Goal: Find specific page/section: Find specific page/section

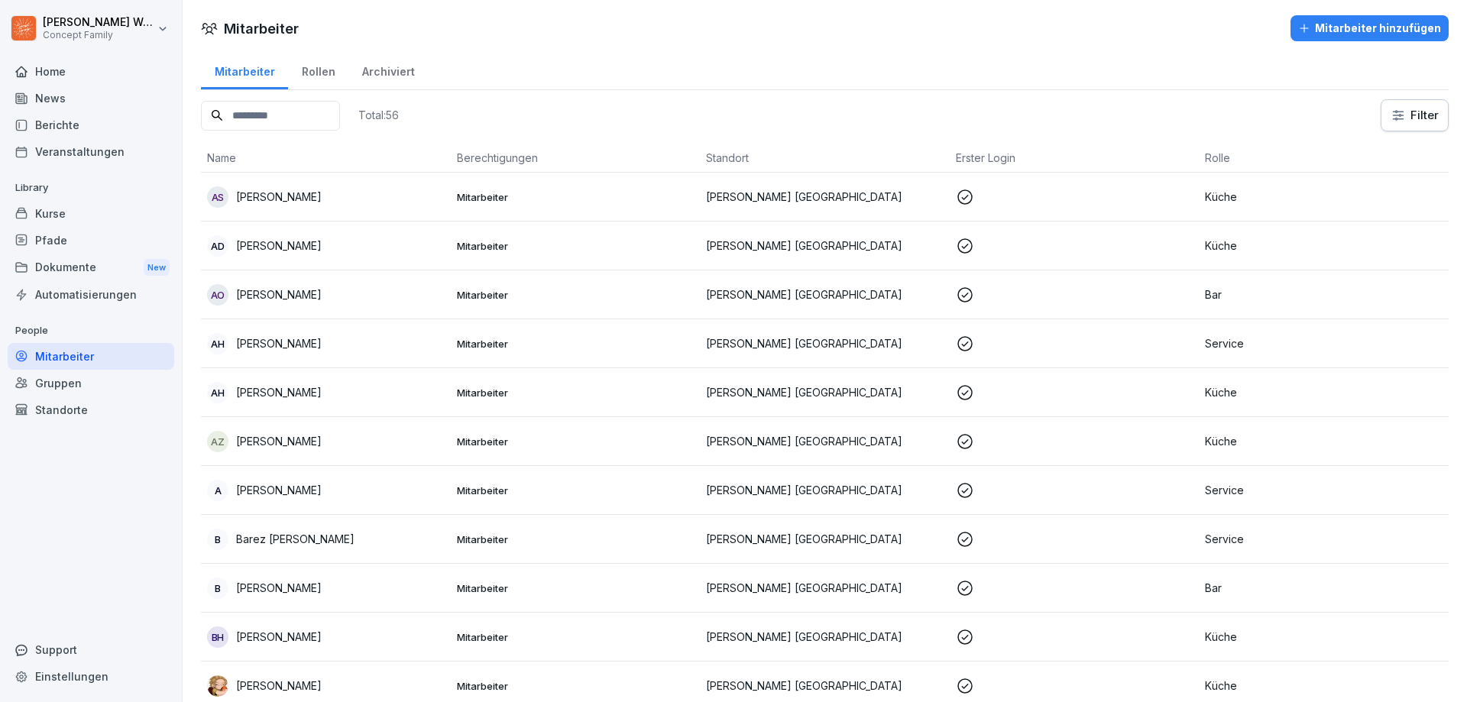
click at [76, 121] on div "Berichte" at bounding box center [91, 125] width 167 height 27
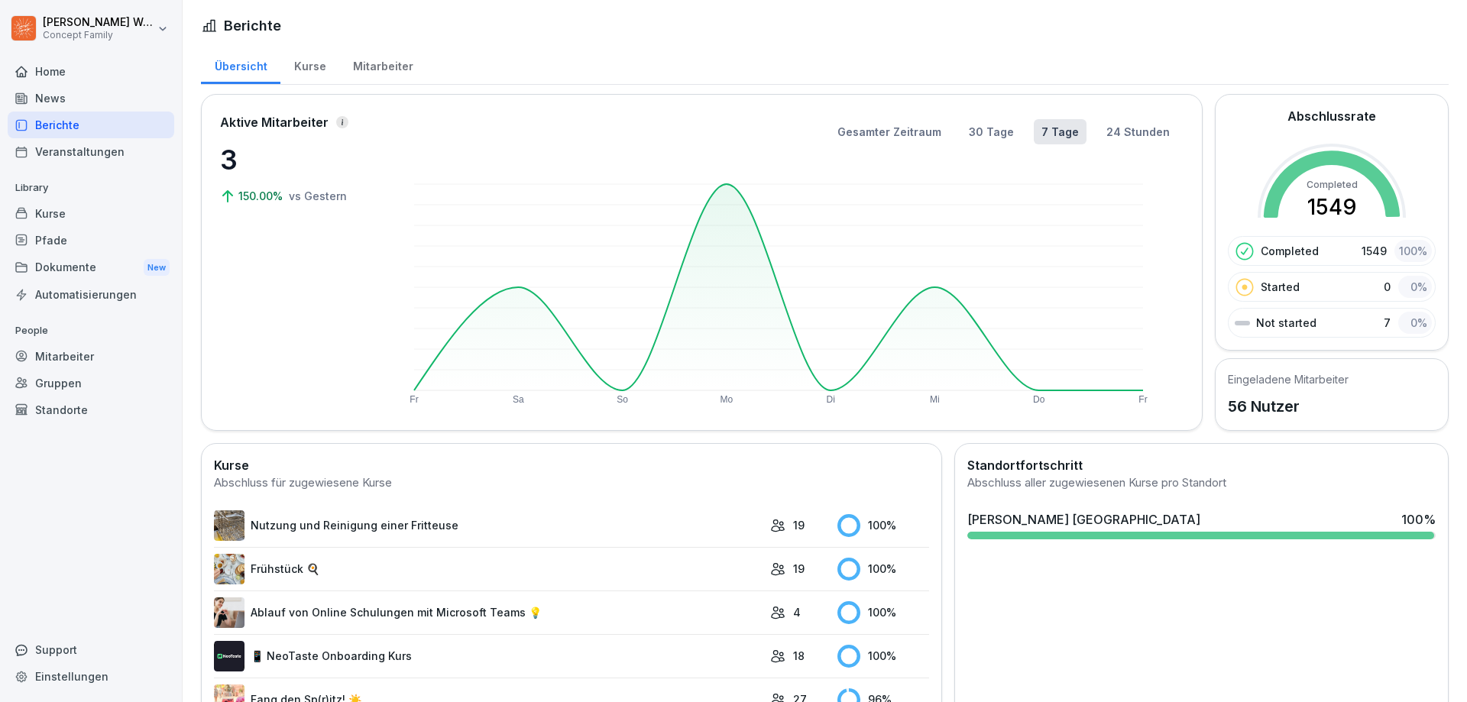
click at [365, 65] on div "Mitarbeiter" at bounding box center [382, 64] width 87 height 39
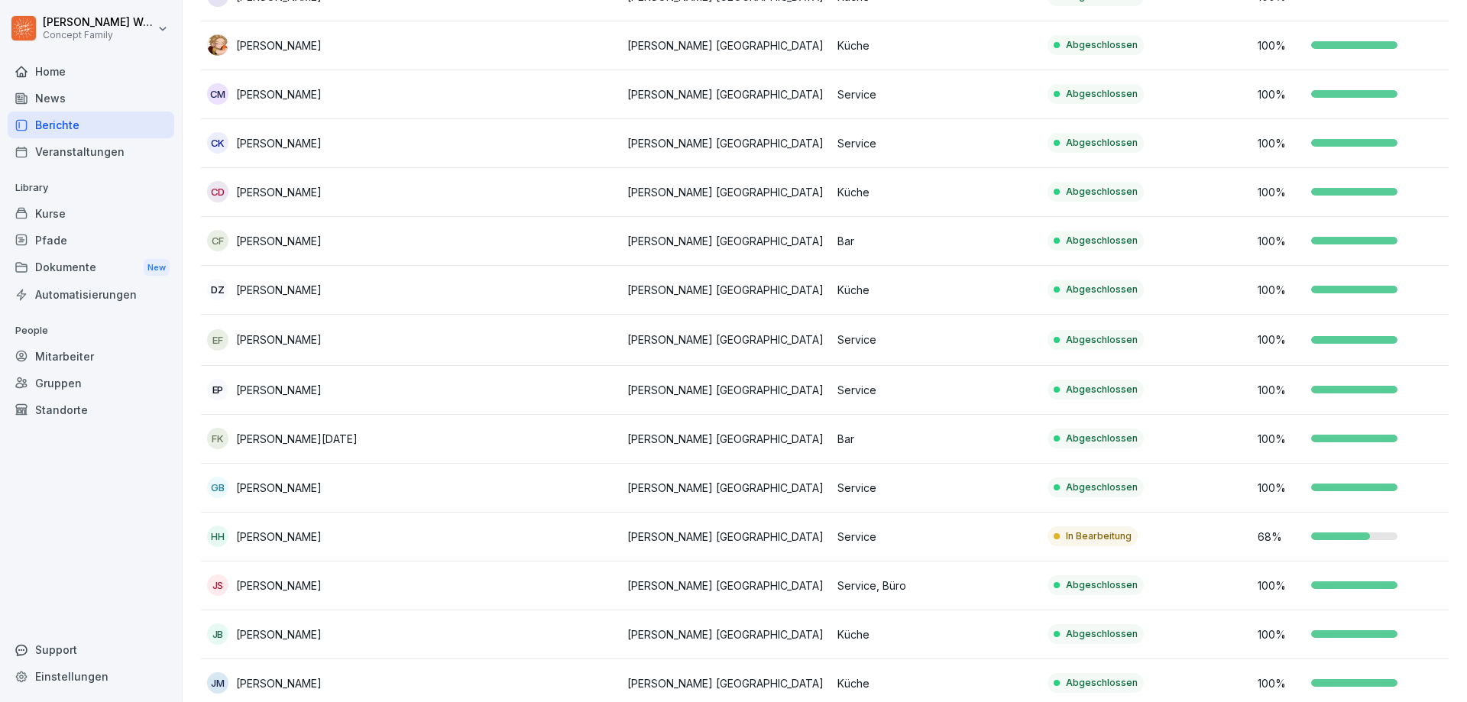
scroll to position [791, 0]
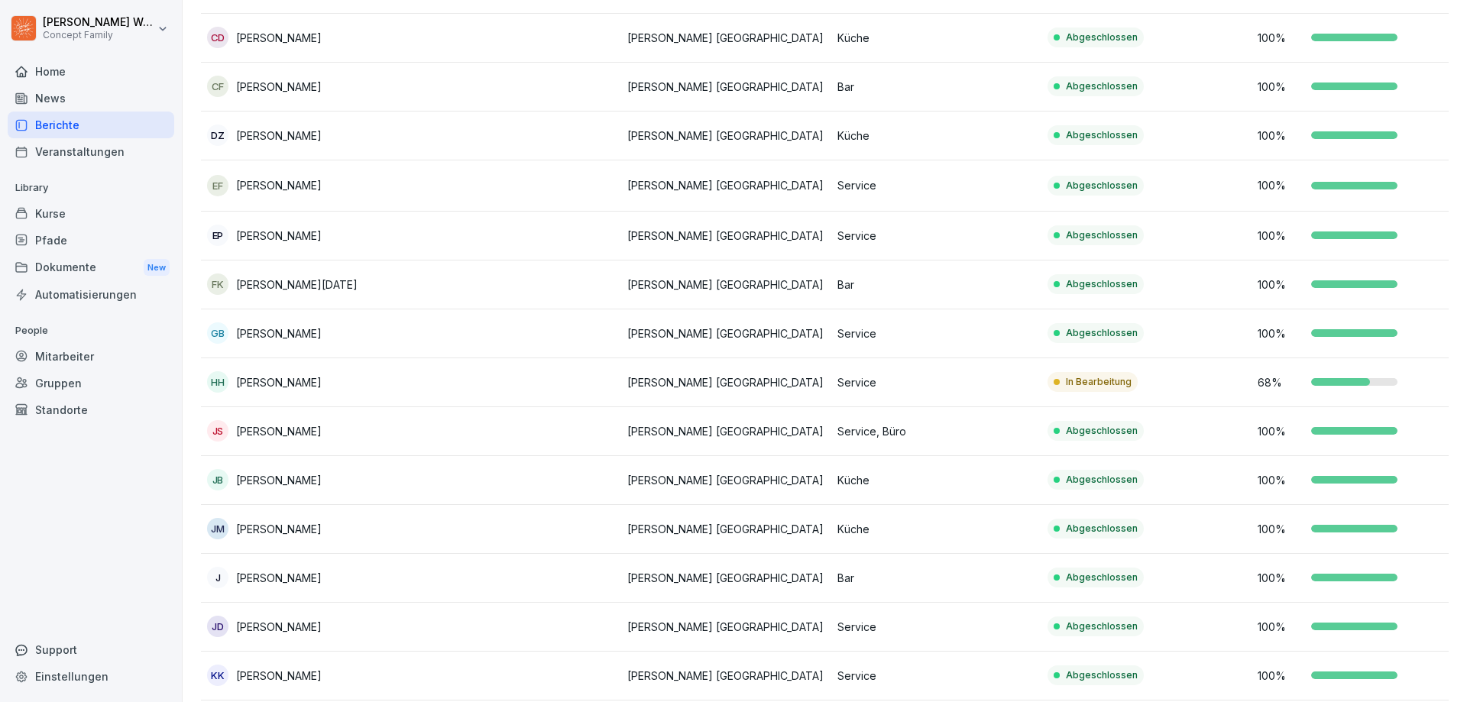
click at [276, 387] on p "[PERSON_NAME]" at bounding box center [279, 382] width 86 height 16
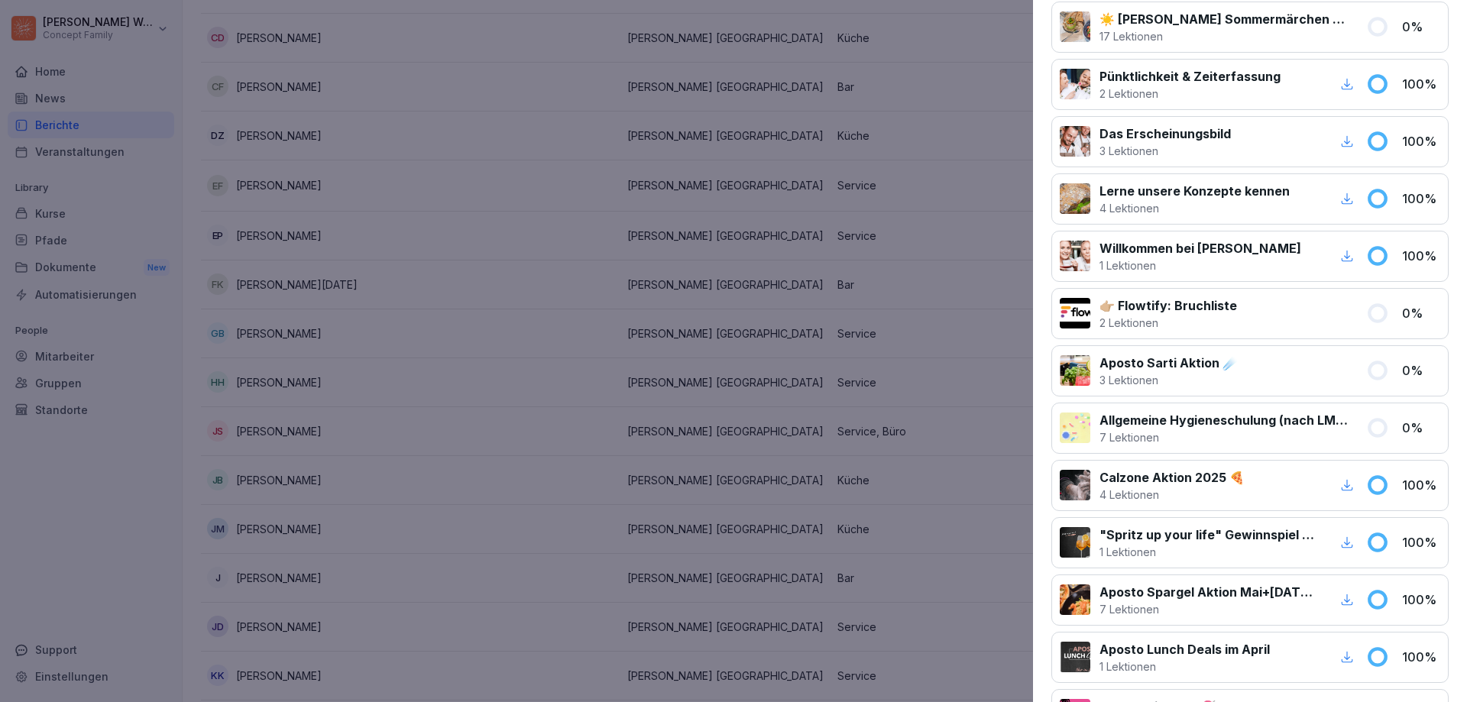
scroll to position [153, 0]
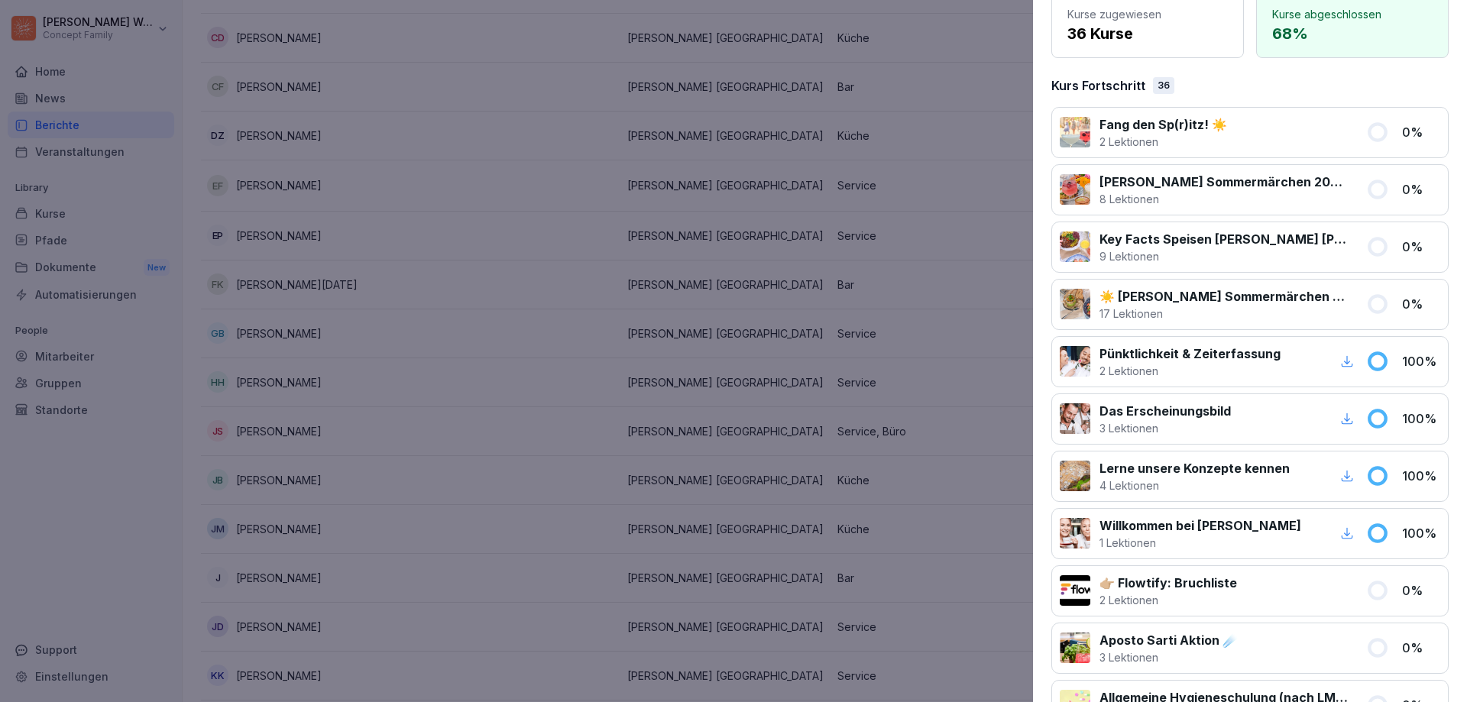
click at [1007, 312] on div at bounding box center [733, 351] width 1467 height 702
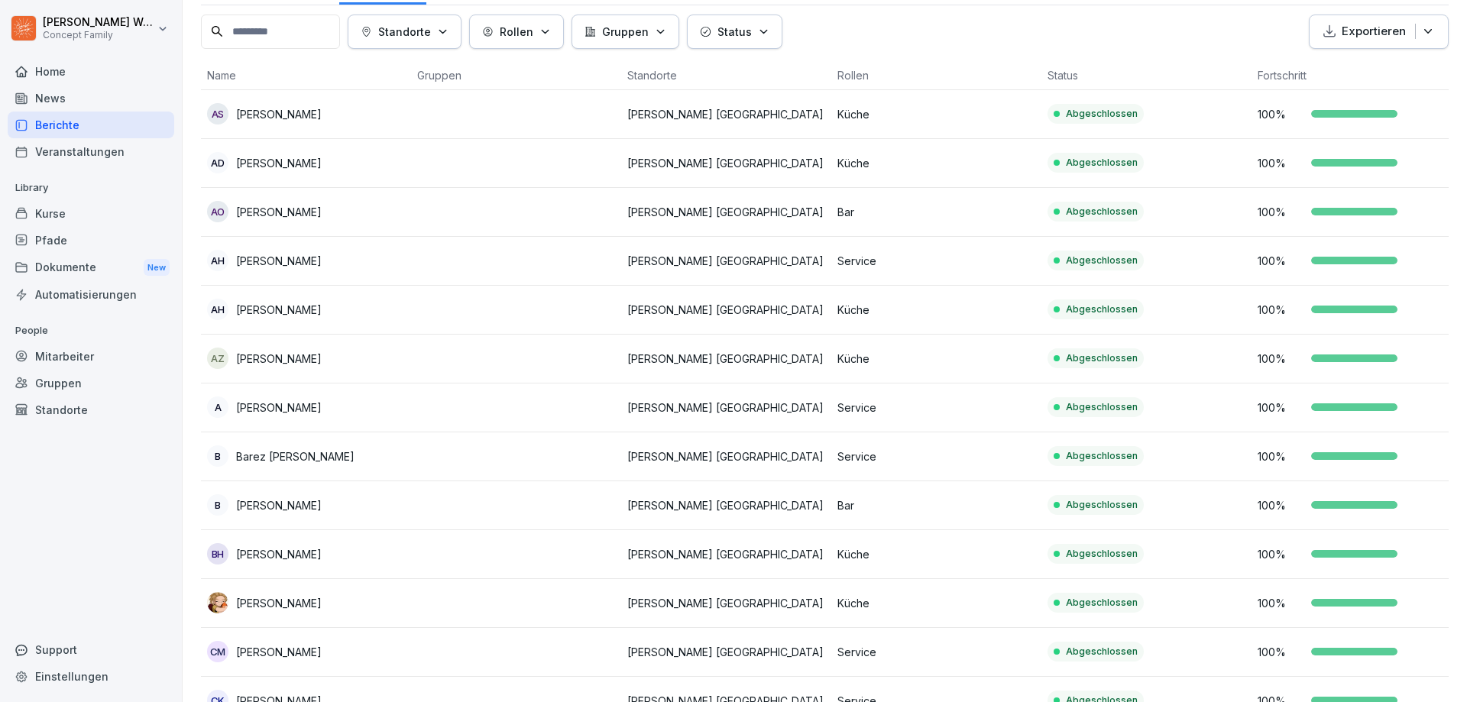
scroll to position [0, 0]
